Goal: Task Accomplishment & Management: Complete application form

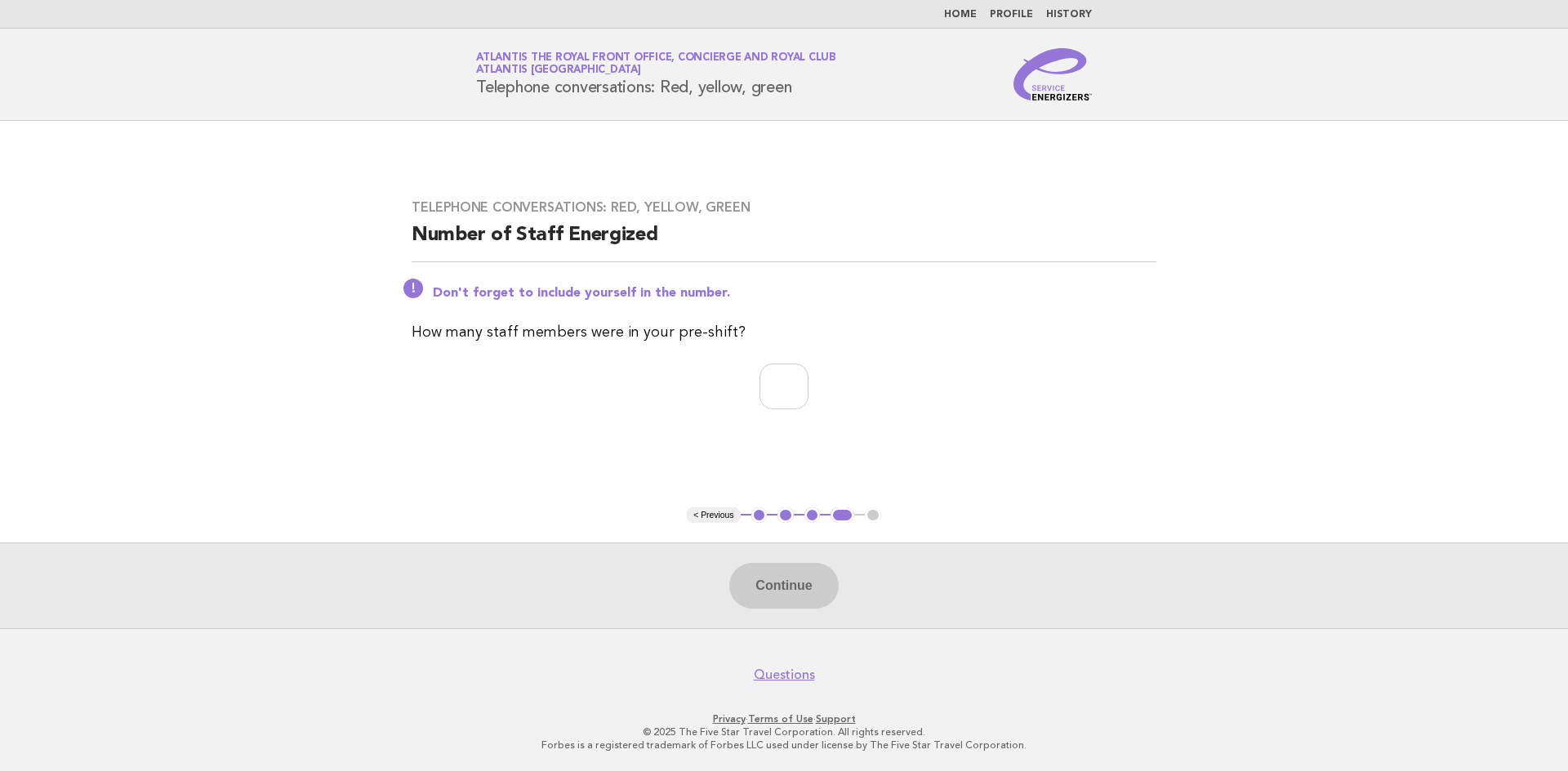
drag, startPoint x: 1242, startPoint y: 325, endPoint x: 1042, endPoint y: 334, distance: 200.2
click at [1226, 327] on main "Telephone conversations: Red, yellow, green Number of Staff Energized Don't for…" at bounding box center [784, 374] width 1568 height 507
click at [768, 394] on input "number" at bounding box center [784, 386] width 49 height 45
type input "*"
click at [758, 609] on button "Continue" at bounding box center [783, 585] width 108 height 45
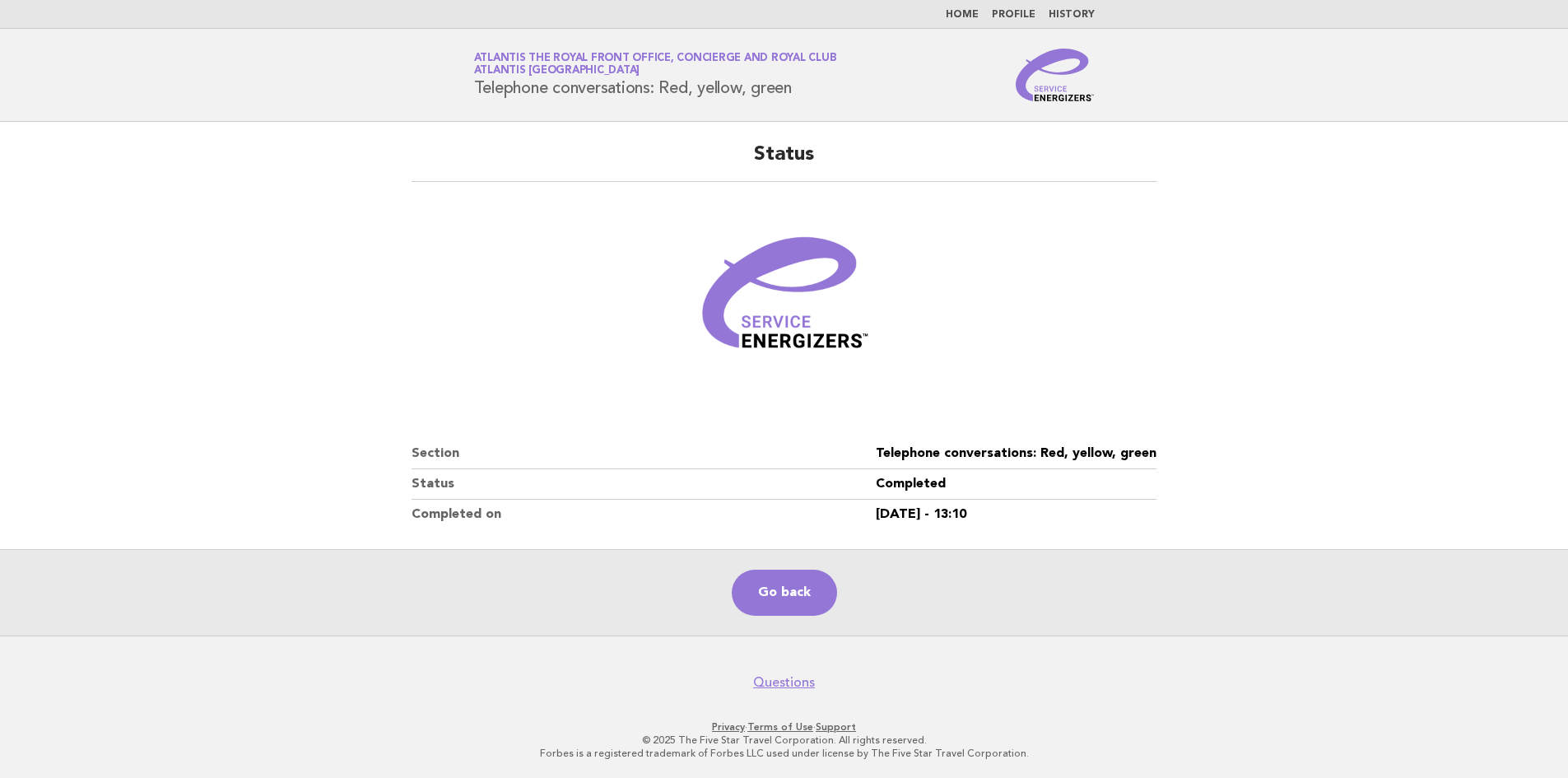
click at [1108, 424] on div "Status Section Telephone conversations: Red, yellow, green Status Completed Com…" at bounding box center [784, 336] width 785 height 427
click at [780, 586] on link "Go back" at bounding box center [784, 592] width 105 height 46
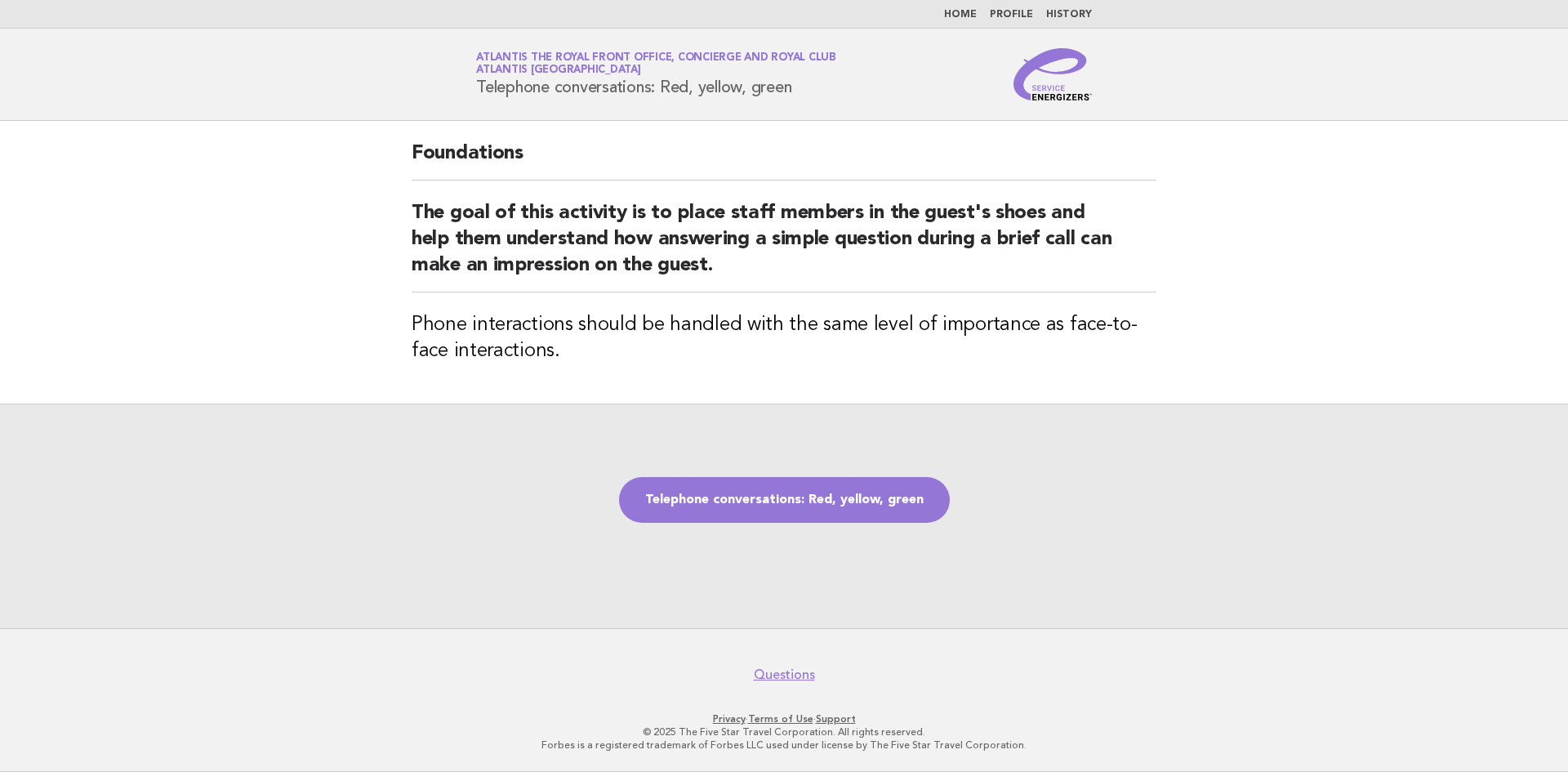
click at [1168, 269] on div "Foundations The goal of this activity is to place staff members in the guest's …" at bounding box center [784, 262] width 784 height 283
click at [785, 511] on link "Telephone conversations: Red, yellow, green" at bounding box center [784, 500] width 330 height 45
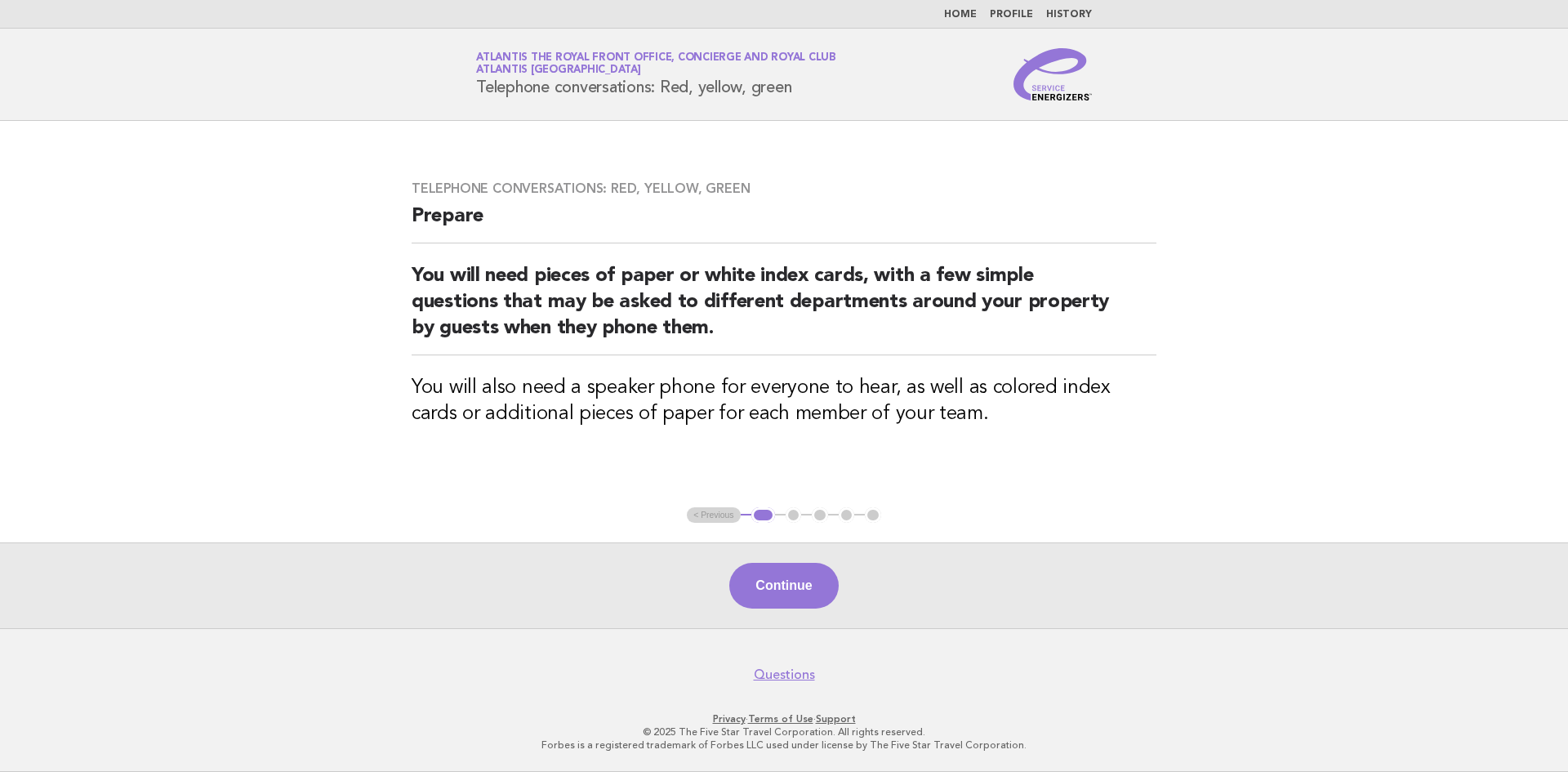
click at [1209, 443] on main "Telephone conversations: Red, yellow, green Prepare You will need pieces of pap…" at bounding box center [784, 374] width 1568 height 507
click at [782, 595] on button "Continue" at bounding box center [783, 585] width 108 height 45
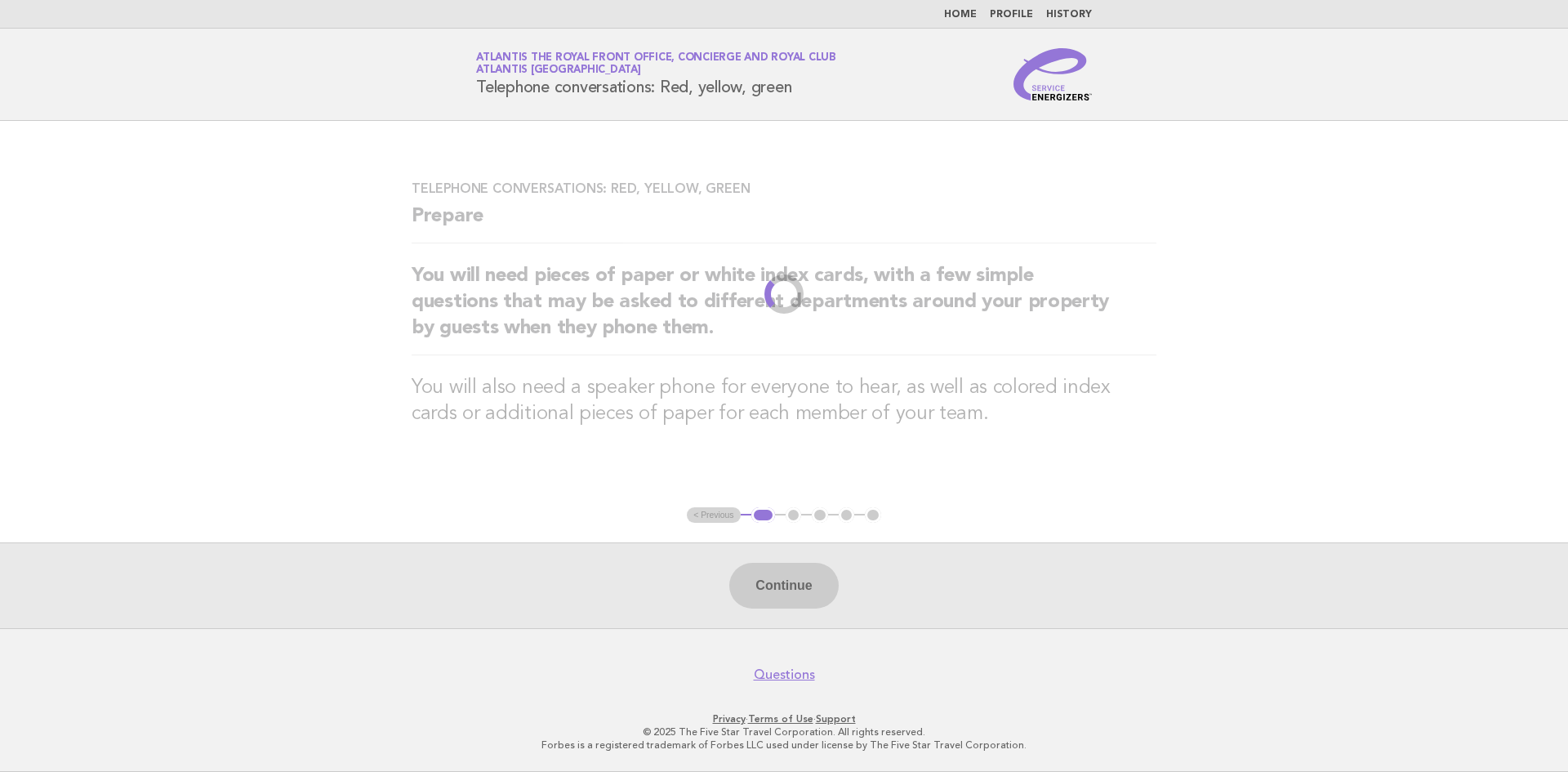
click at [1068, 525] on main "Telephone conversations: Red, yellow, green Prepare You will need pieces of pap…" at bounding box center [784, 374] width 1568 height 507
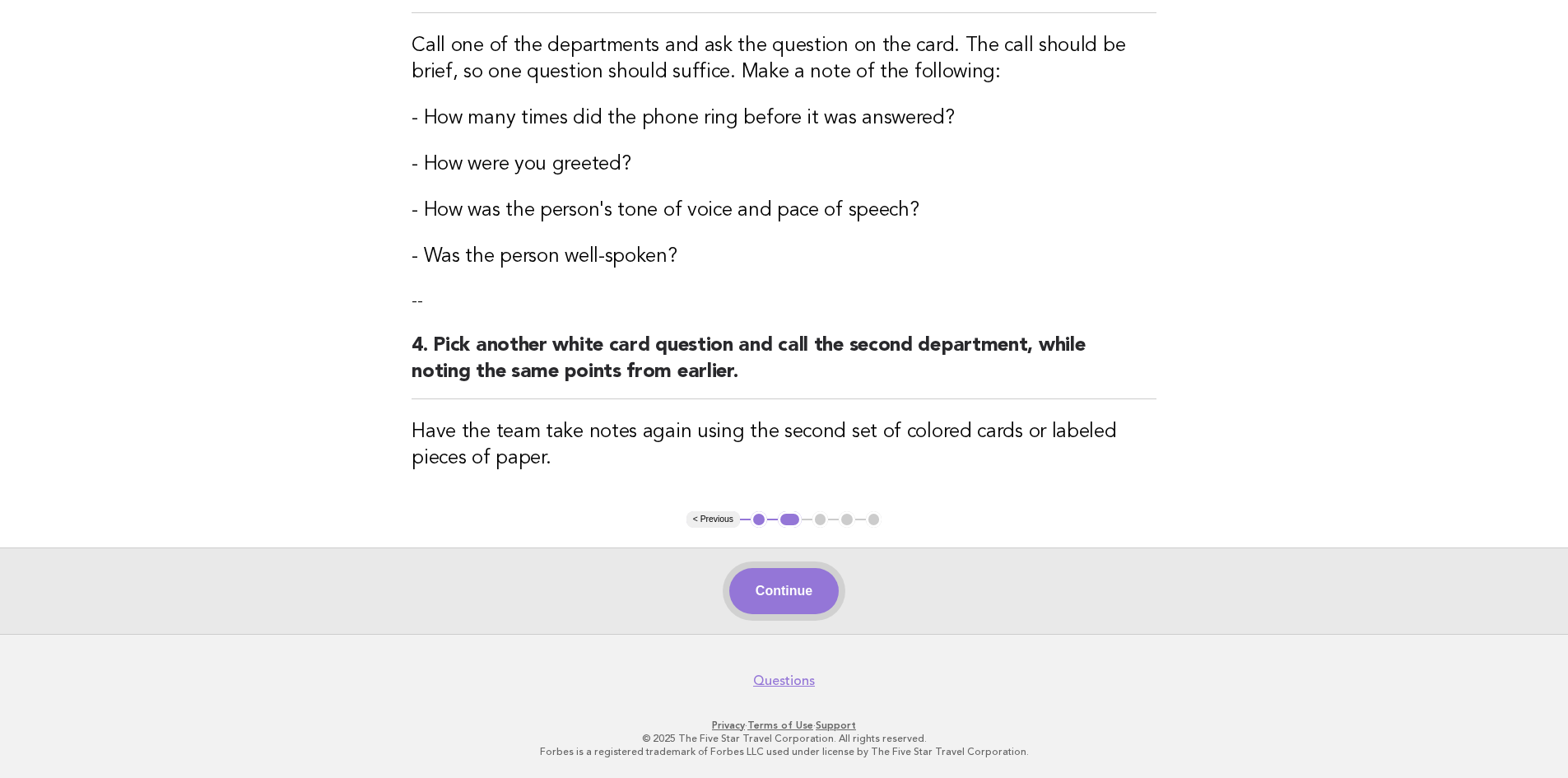
click at [785, 585] on button "Continue" at bounding box center [784, 591] width 109 height 46
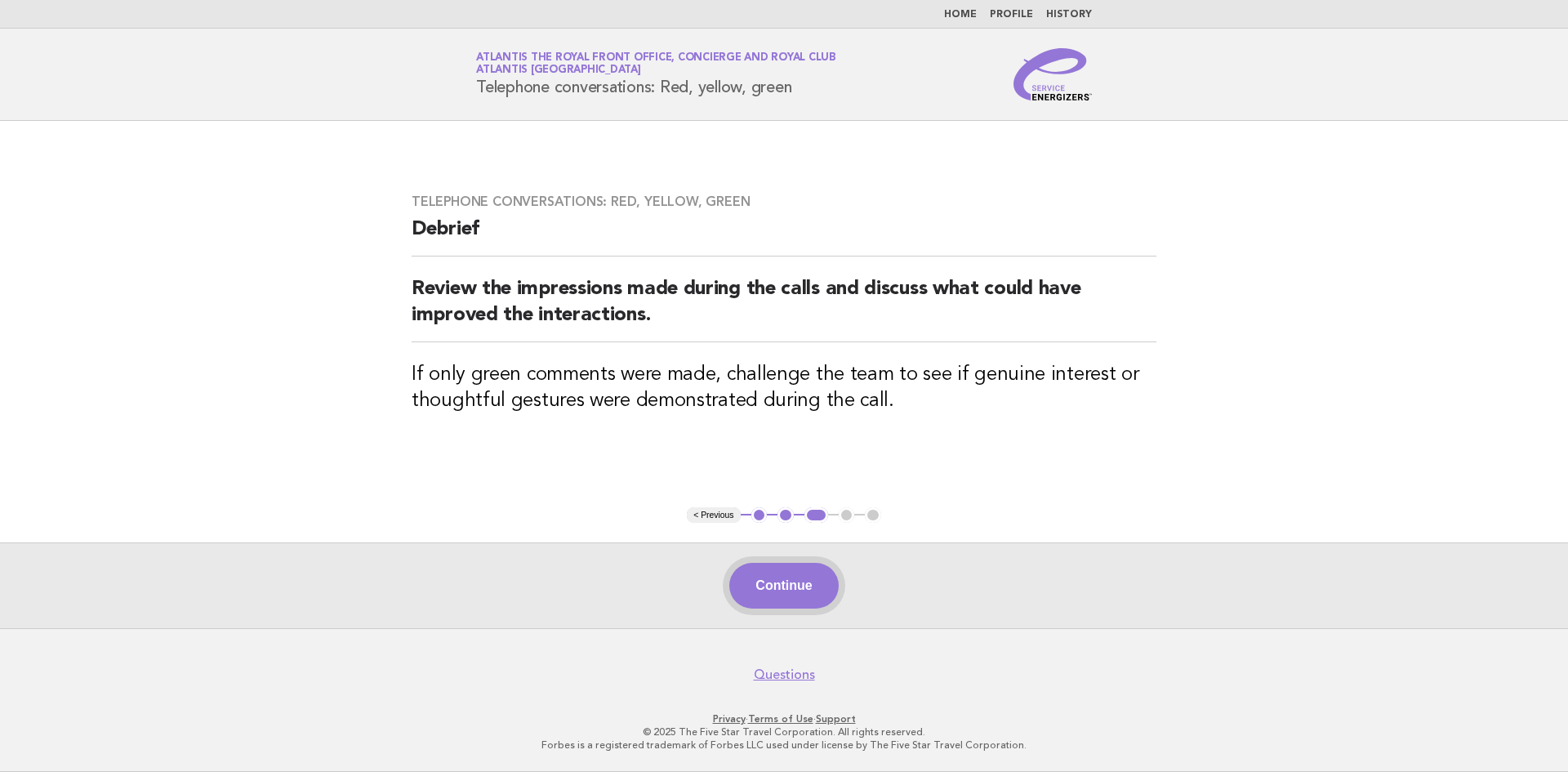
click at [816, 591] on button "Continue" at bounding box center [783, 585] width 108 height 45
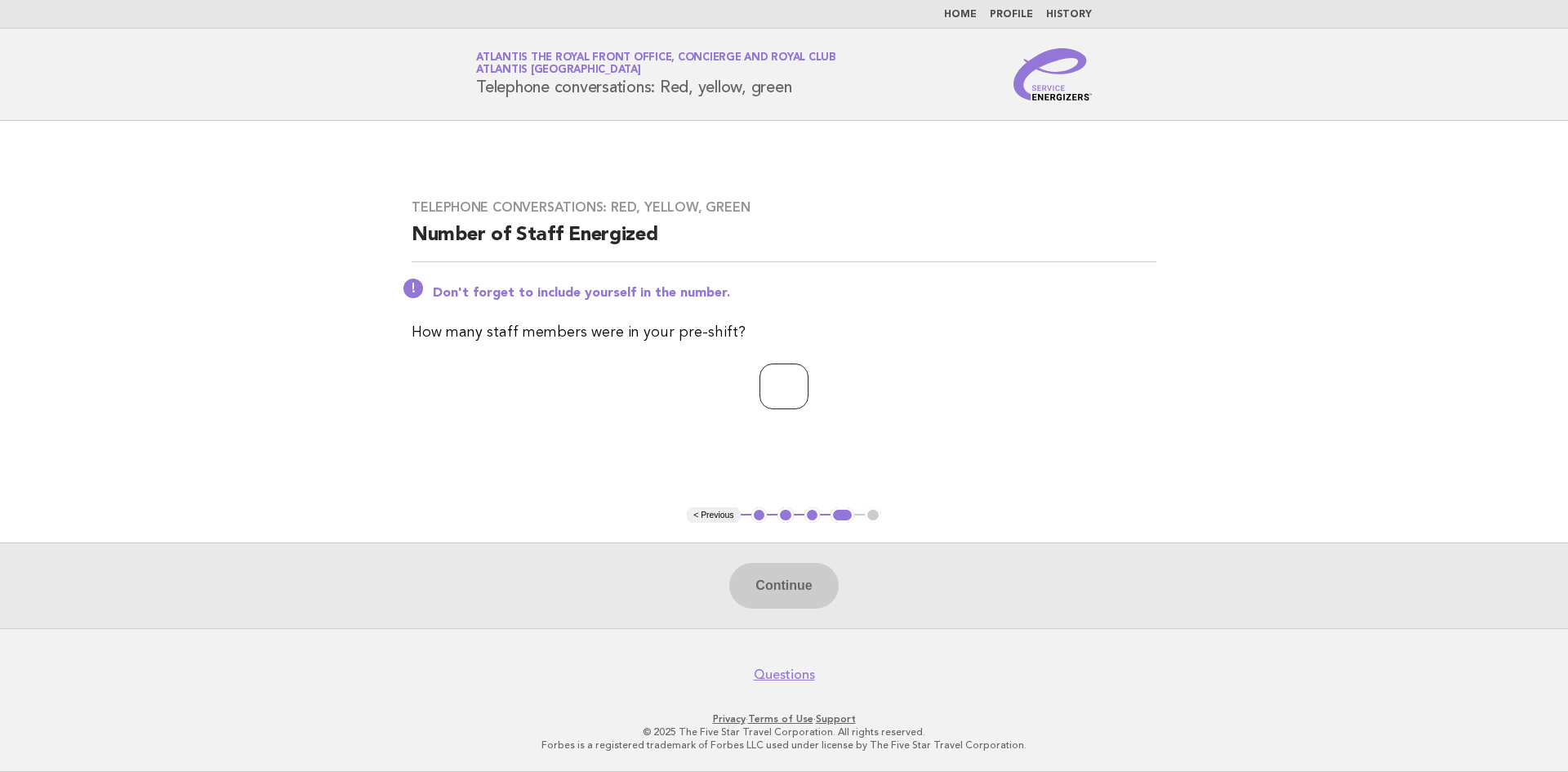
click at [796, 368] on input "number" at bounding box center [784, 386] width 49 height 45
type input "*"
click at [758, 596] on button "Continue" at bounding box center [783, 585] width 108 height 45
